Goal: Task Accomplishment & Management: Manage account settings

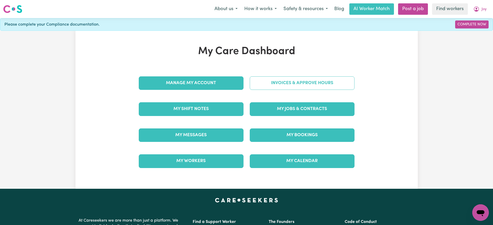
click at [329, 84] on link "Invoices & Approve Hours" at bounding box center [302, 82] width 105 height 13
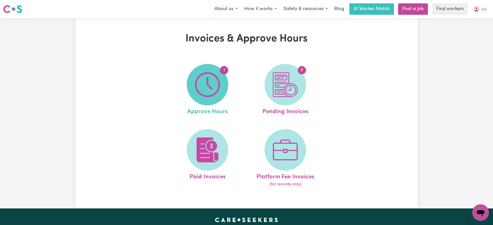
click at [198, 96] on img at bounding box center [207, 84] width 25 height 25
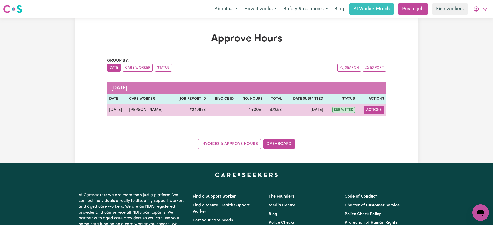
click at [379, 110] on button "Actions" at bounding box center [374, 110] width 20 height 8
click at [379, 122] on link "View Job Report" at bounding box center [386, 122] width 44 height 10
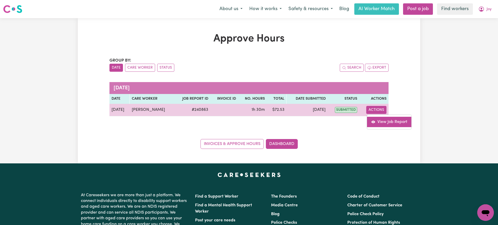
select select "pm"
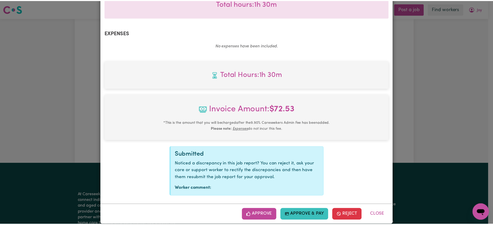
scroll to position [174, 0]
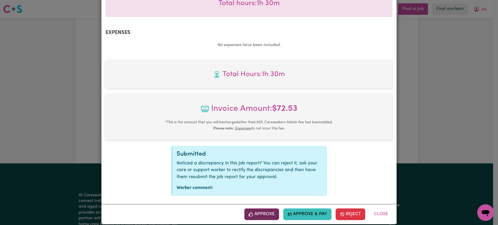
click at [270, 209] on button "Approve" at bounding box center [261, 214] width 35 height 11
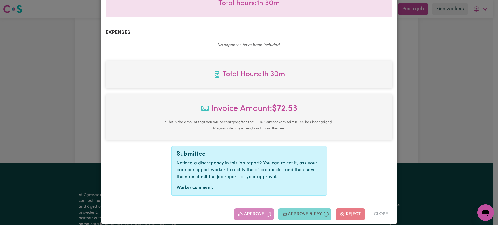
click at [456, 114] on div "Job Report # 240863 - [PERSON_NAME] Summary Job report # 240863 Client name: [P…" at bounding box center [249, 112] width 498 height 225
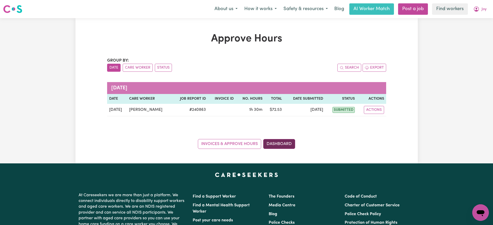
click at [278, 145] on link "Dashboard" at bounding box center [279, 144] width 32 height 10
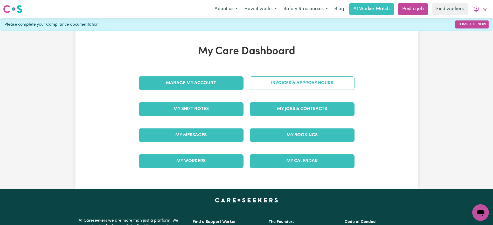
click at [280, 82] on link "Invoices & Approve Hours" at bounding box center [302, 82] width 105 height 13
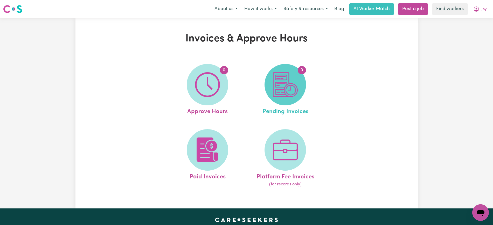
click at [285, 96] on img at bounding box center [285, 84] width 25 height 25
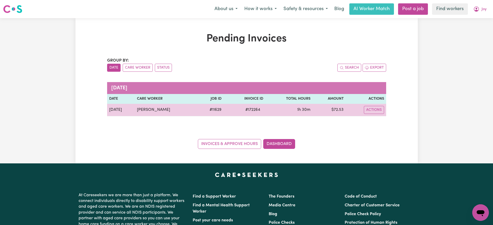
click at [251, 111] on span "# 172264" at bounding box center [252, 110] width 21 height 6
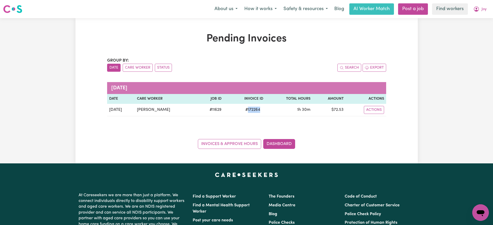
copy span "172264"
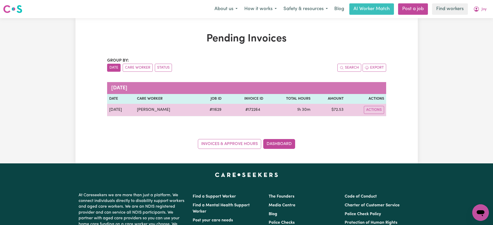
click at [338, 110] on td "$ 72.53" at bounding box center [328, 110] width 33 height 12
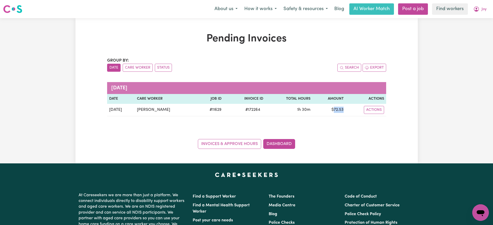
copy td "72.53"
click at [479, 10] on button "Joy" at bounding box center [480, 9] width 20 height 11
click at [476, 29] on link "Logout" at bounding box center [468, 30] width 41 height 10
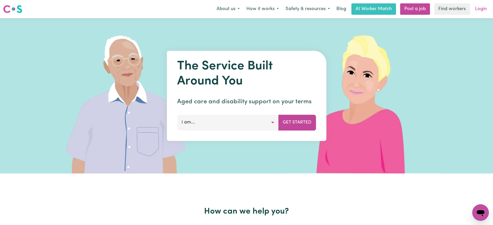
click at [477, 9] on link "Login" at bounding box center [481, 8] width 18 height 11
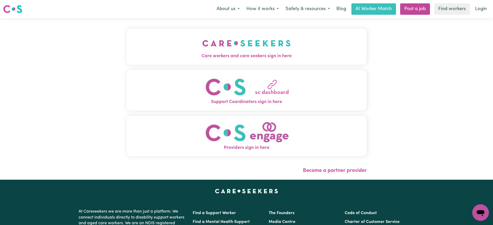
click at [229, 49] on img "Care workers and care seekers sign in here" at bounding box center [246, 43] width 88 height 19
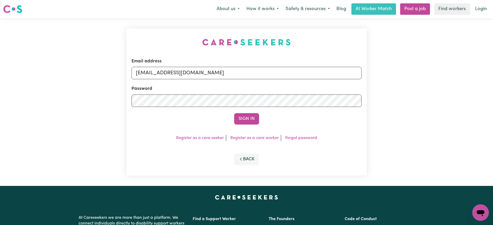
click at [147, 22] on div "Email address [EMAIL_ADDRESS][DOMAIN_NAME] Password Sign In Register as a care …" at bounding box center [246, 102] width 246 height 168
drag, startPoint x: 163, startPoint y: 74, endPoint x: 497, endPoint y: 82, distance: 334.3
click at [492, 81] on html "Menu About us How it works Safety & resources Blog AI Worker Match Post a job F…" at bounding box center [246, 196] width 493 height 392
type input "[EMAIL_ADDRESS][DOMAIN_NAME]"
click at [234, 113] on button "Sign In" at bounding box center [246, 118] width 25 height 11
